Goal: Transaction & Acquisition: Purchase product/service

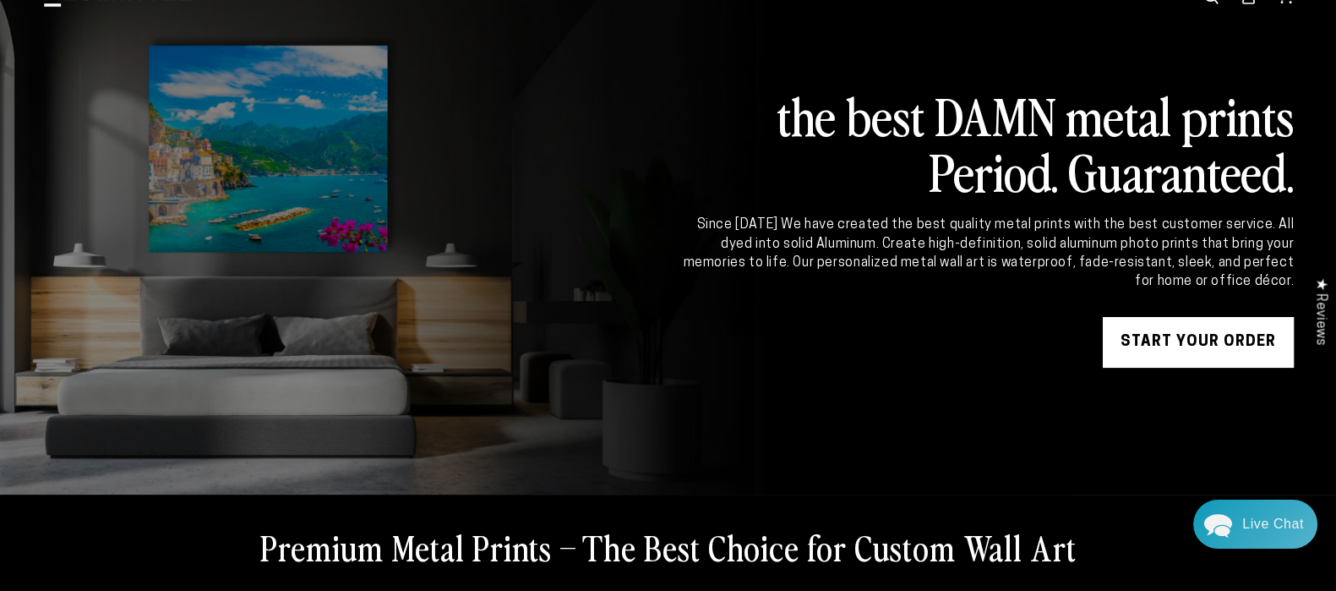
click at [1154, 338] on link "START YOUR Order" at bounding box center [1198, 342] width 191 height 51
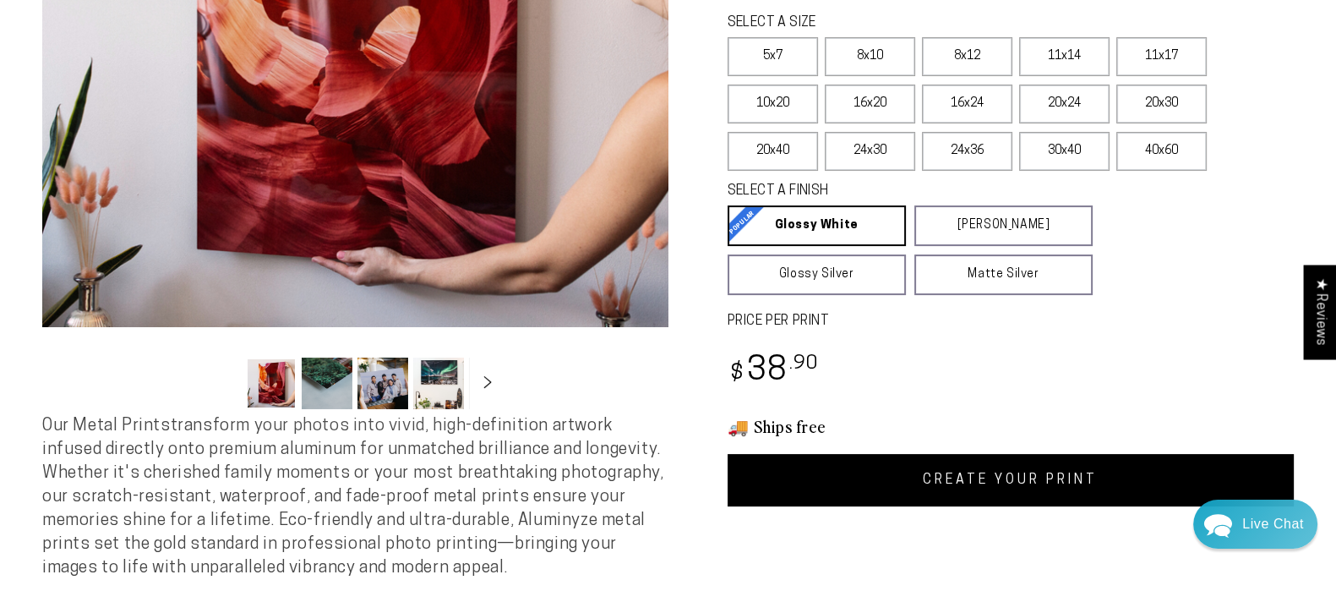
click at [1003, 478] on link "CREATE YOUR PRINT" at bounding box center [1011, 480] width 567 height 52
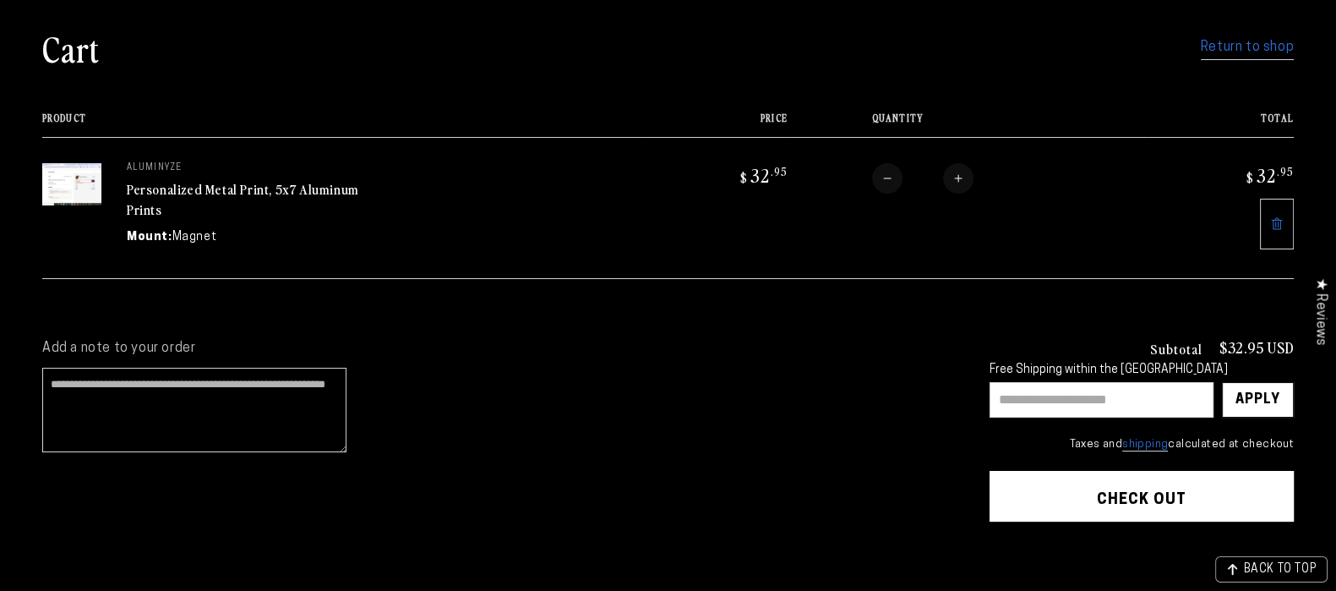
scroll to position [116, 0]
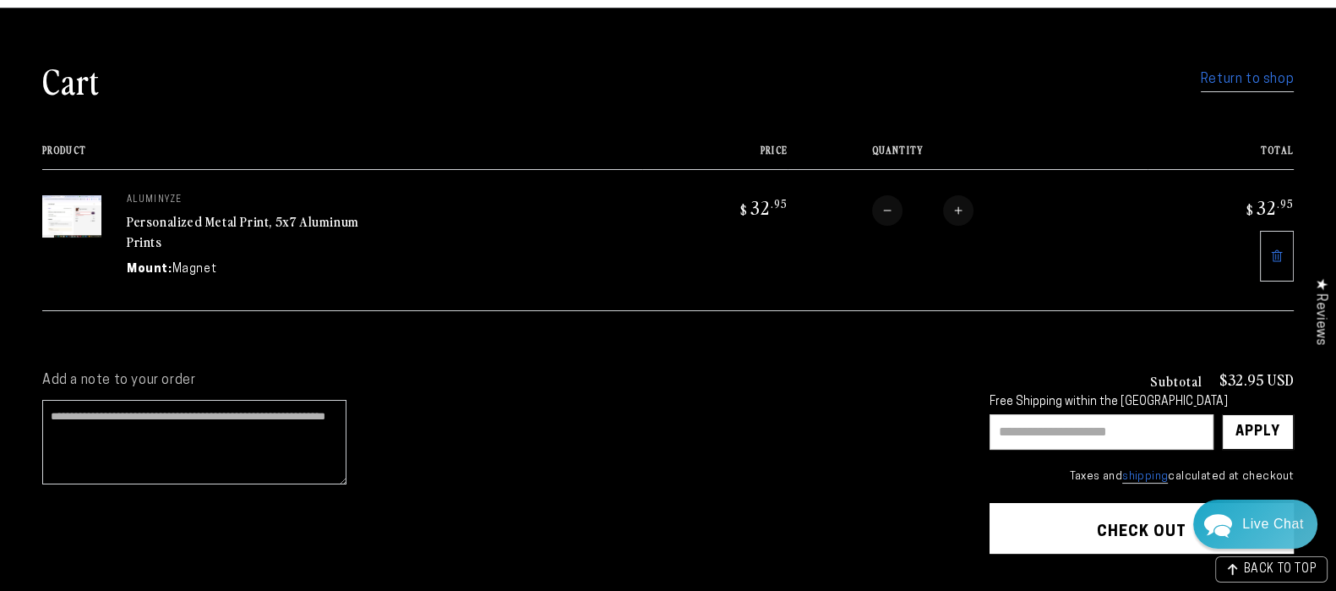
click at [953, 211] on button "Increase quantity for Personalized Metal Print, 5x7 Aluminum Prints" at bounding box center [958, 210] width 30 height 30
type input "*"
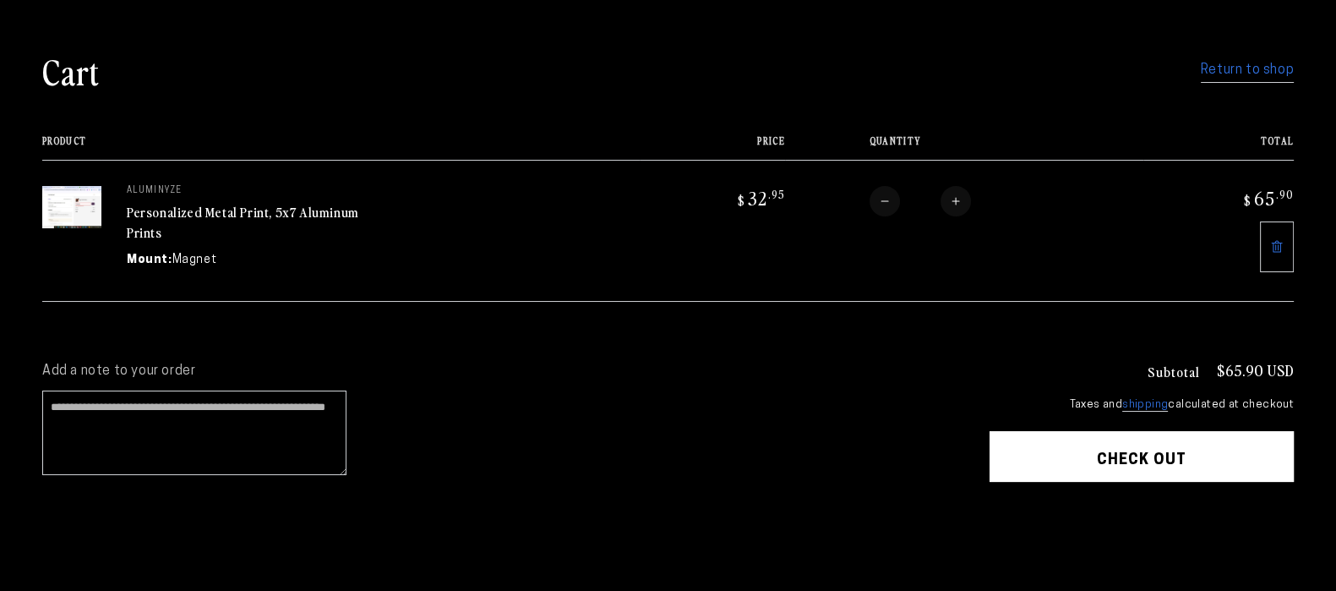
click at [958, 201] on button "Increase quantity for Personalized Metal Print, 5x7 Aluminum Prints" at bounding box center [956, 201] width 30 height 30
type input "*"
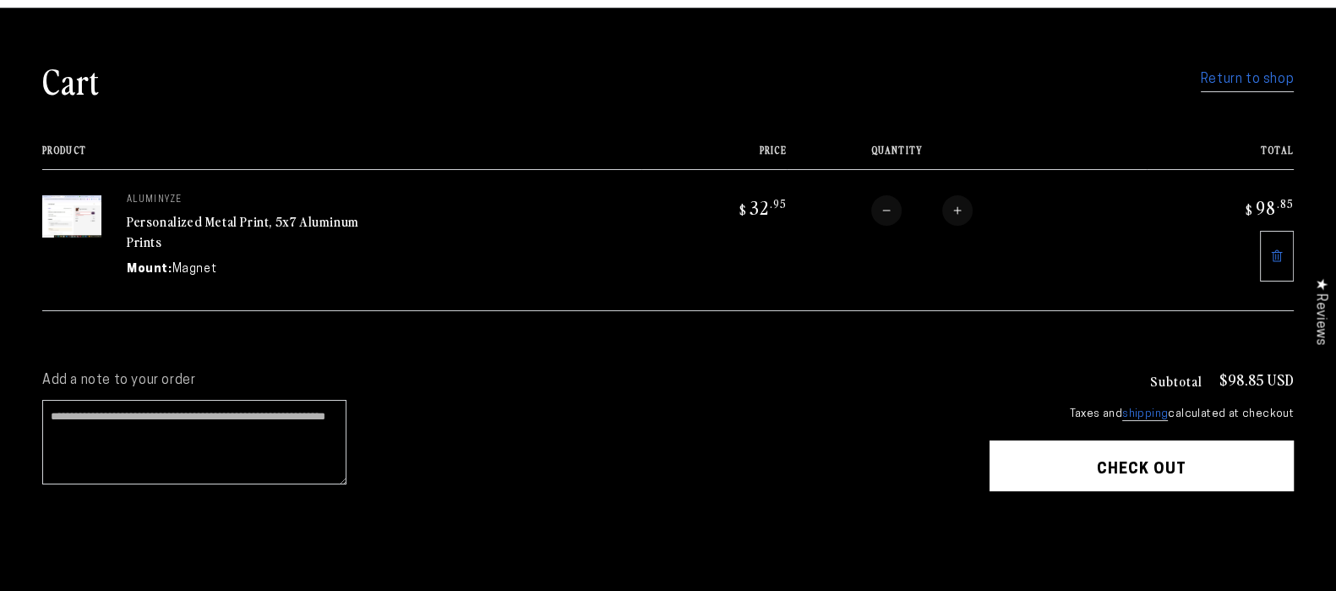
scroll to position [127, 0]
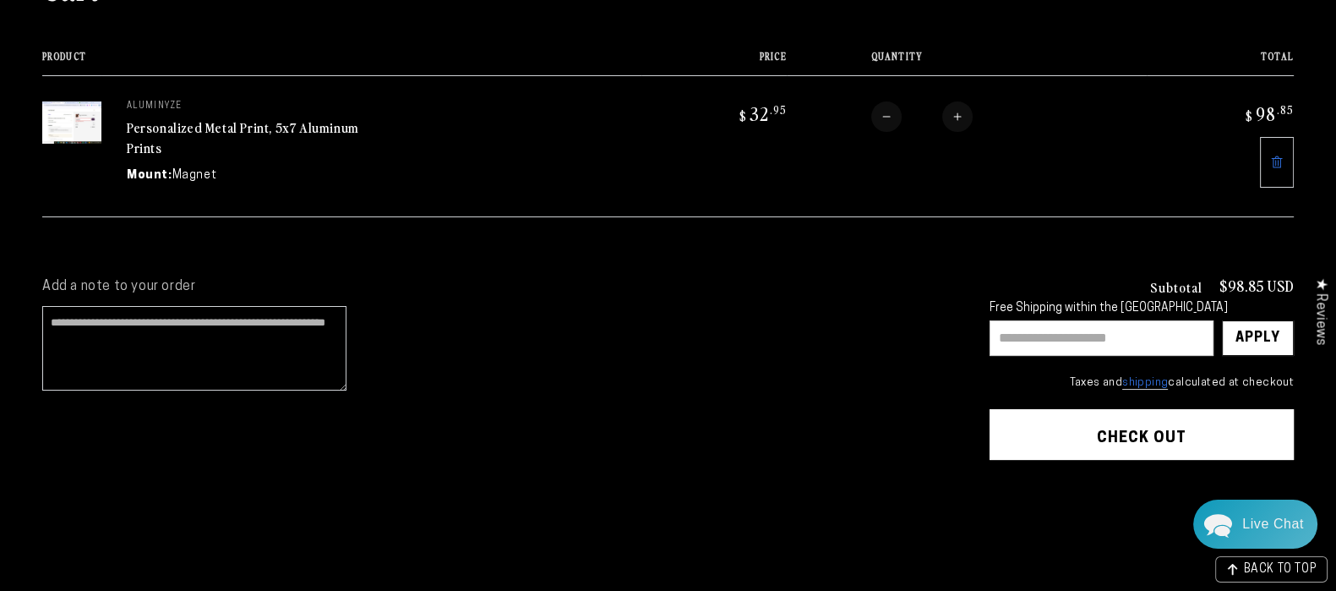
scroll to position [243, 0]
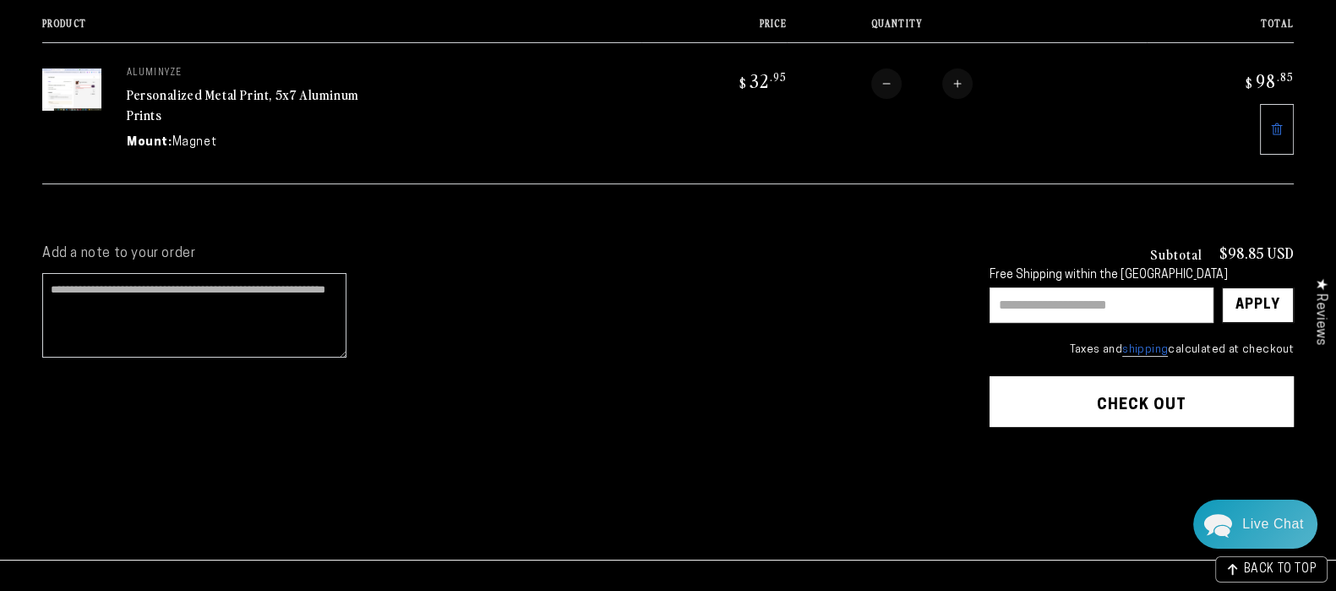
click at [1010, 308] on input "text" at bounding box center [1102, 304] width 224 height 35
paste input "*******"
type input "*******"
click at [1247, 291] on div "Apply" at bounding box center [1258, 305] width 45 height 34
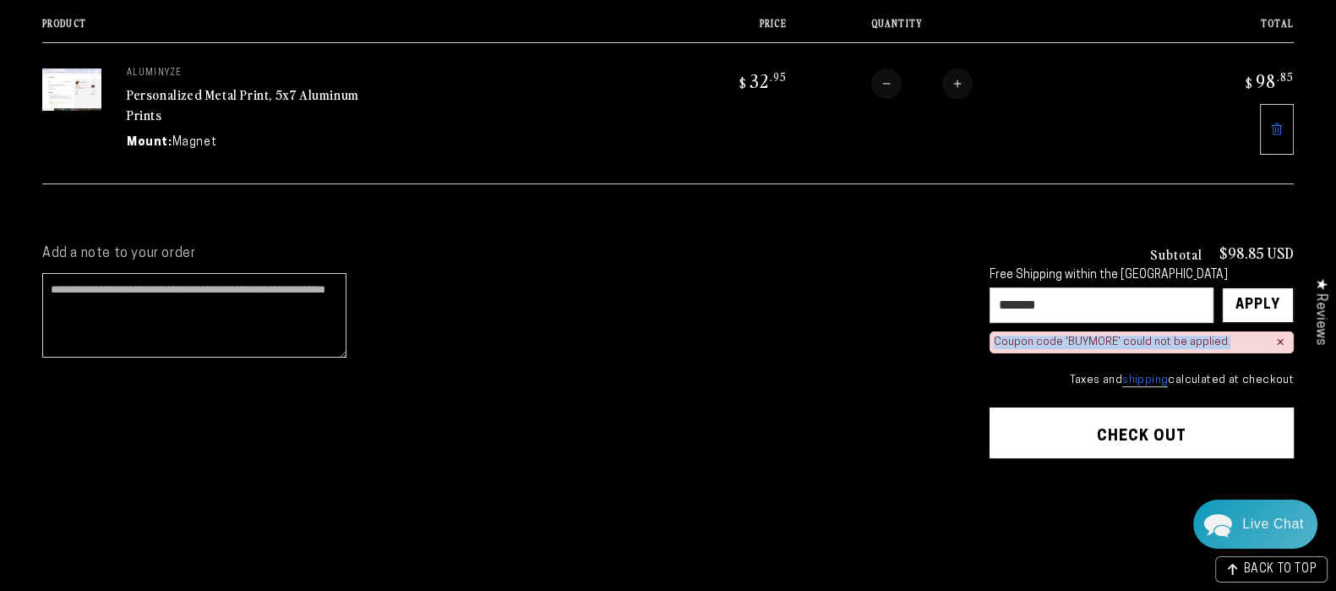
drag, startPoint x: 1242, startPoint y: 341, endPoint x: 985, endPoint y: 340, distance: 256.9
click at [985, 340] on div "Add a note to your order Subtotal $98.85 USD Free Shipping within the [GEOGRAPH…" at bounding box center [668, 403] width 1252 height 316
click at [778, 361] on cart-note "Add a note to your order" at bounding box center [499, 306] width 914 height 122
click at [1103, 420] on button "Check out" at bounding box center [1142, 432] width 304 height 51
